Goal: Information Seeking & Learning: Learn about a topic

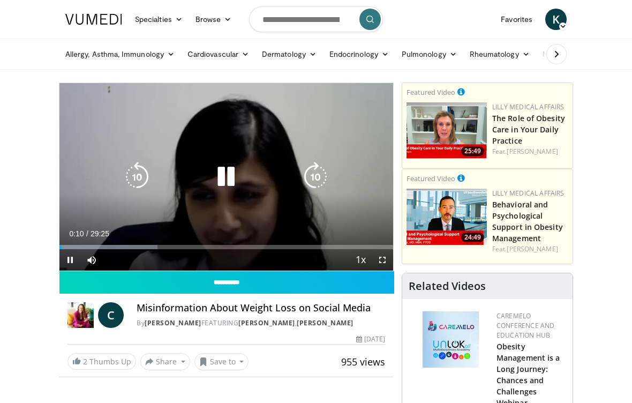
click at [184, 199] on div "10 seconds Tap to unmute" at bounding box center [226, 176] width 334 height 187
click at [114, 242] on div "Loaded : 0.00%" at bounding box center [226, 244] width 334 height 10
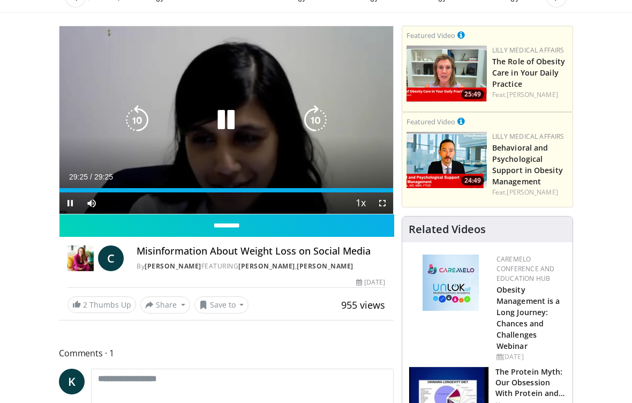
scroll to position [59, 0]
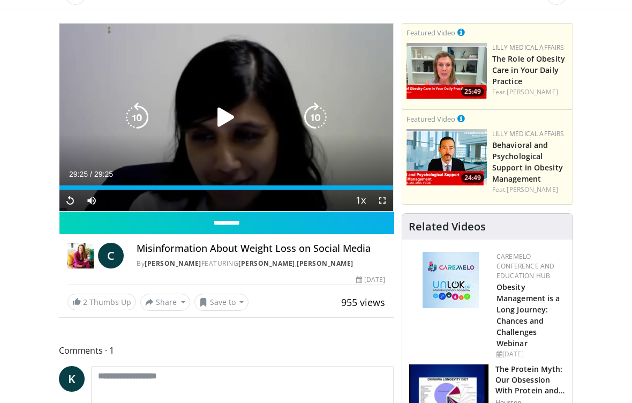
click at [232, 311] on button "Save to" at bounding box center [221, 302] width 55 height 17
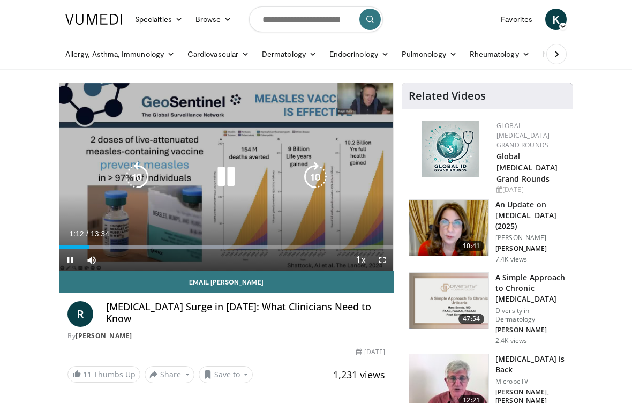
click at [221, 185] on icon "Video Player" at bounding box center [226, 177] width 30 height 30
click at [224, 179] on icon "Video Player" at bounding box center [226, 177] width 30 height 30
